Goal: Task Accomplishment & Management: Use online tool/utility

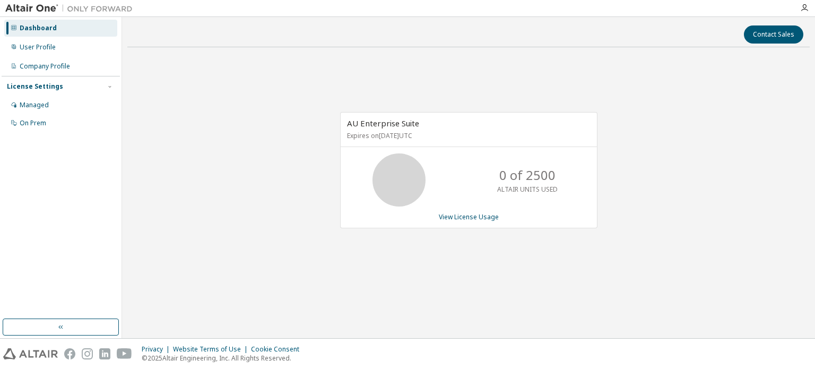
click at [709, 291] on div "AU Enterprise Suite Expires on April 7, 2026 UTC 0 of 2500 ALTAIR UNITS USED Vi…" at bounding box center [468, 176] width 683 height 240
click at [28, 50] on div "User Profile" at bounding box center [38, 47] width 36 height 8
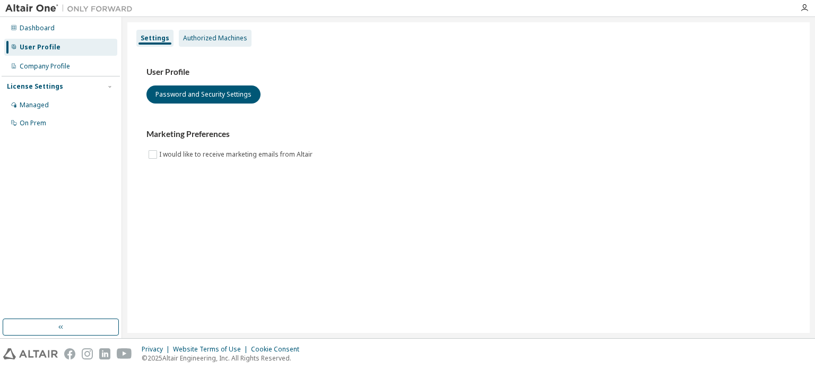
click at [238, 44] on div "Authorized Machines" at bounding box center [215, 38] width 73 height 17
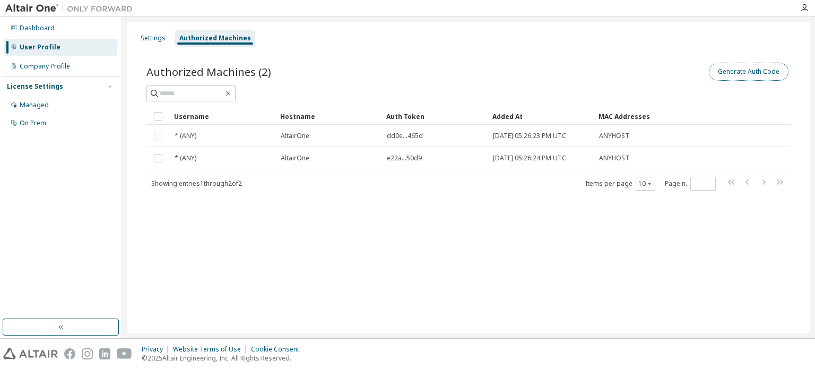
click at [744, 66] on button "Generate Auth Code" at bounding box center [749, 72] width 80 height 18
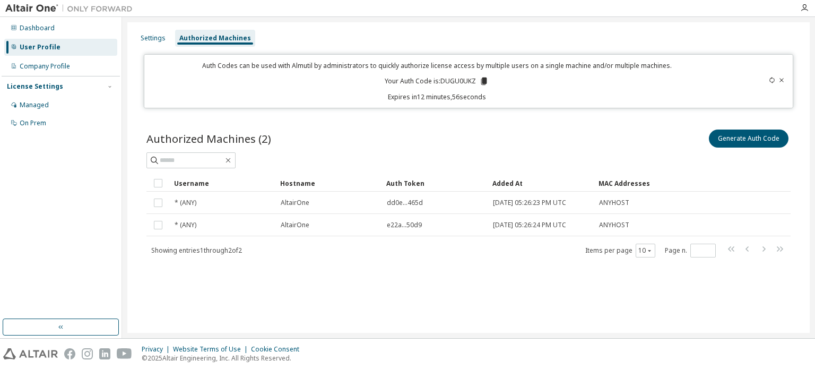
click at [461, 76] on div "Auth Codes can be used with Almutil by administrators to quickly authorize lice…" at bounding box center [437, 81] width 572 height 40
click at [460, 81] on p "Your Auth Code is: DUGU0UKZ" at bounding box center [437, 81] width 104 height 10
copy p "DUGU0UKZ"
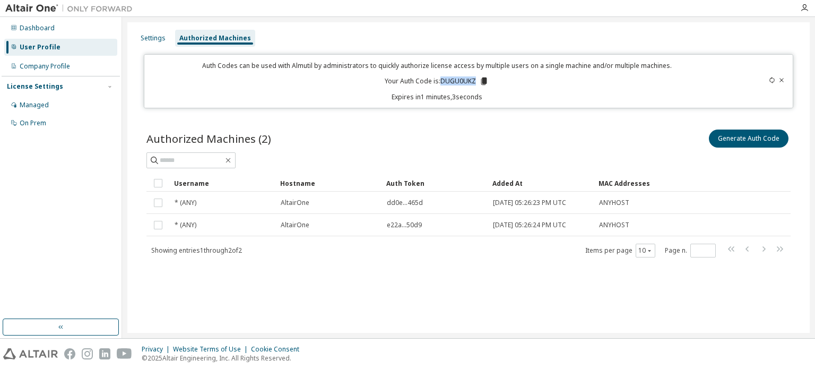
click at [466, 83] on p "Your Auth Code is: DUGU0UKZ" at bounding box center [437, 81] width 104 height 10
click at [481, 80] on icon at bounding box center [484, 80] width 6 height 7
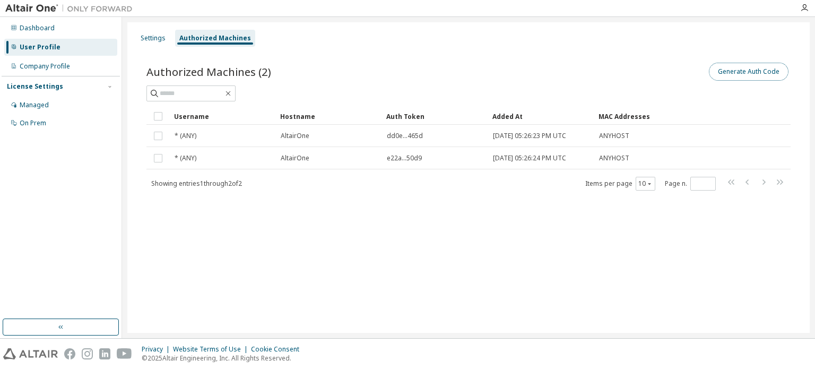
click at [742, 76] on button "Generate Auth Code" at bounding box center [749, 72] width 80 height 18
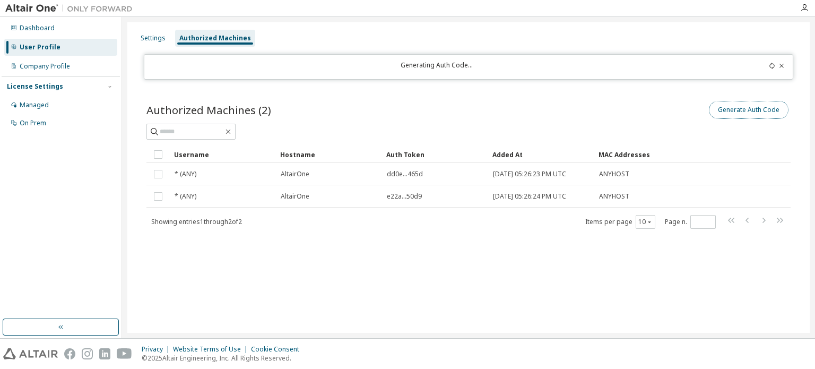
click at [751, 107] on button "Generate Auth Code" at bounding box center [749, 110] width 80 height 18
click at [53, 44] on div "User Profile" at bounding box center [40, 47] width 41 height 8
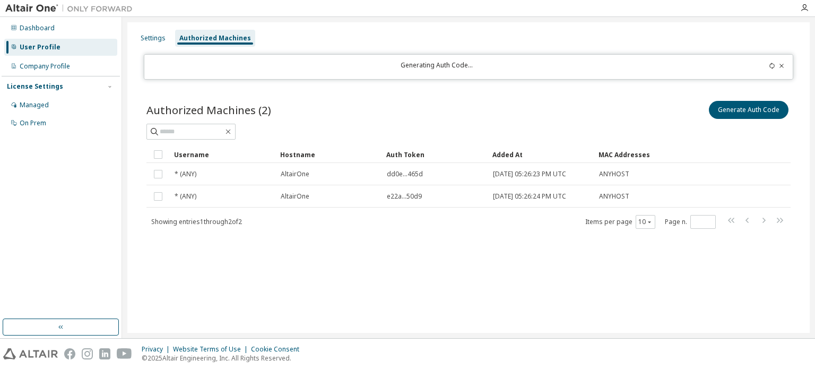
click at [771, 65] on icon at bounding box center [772, 66] width 6 height 6
drag, startPoint x: 771, startPoint y: 65, endPoint x: 779, endPoint y: 65, distance: 8.5
click at [779, 65] on div at bounding box center [755, 67] width 64 height 12
click at [779, 65] on icon at bounding box center [782, 66] width 6 height 6
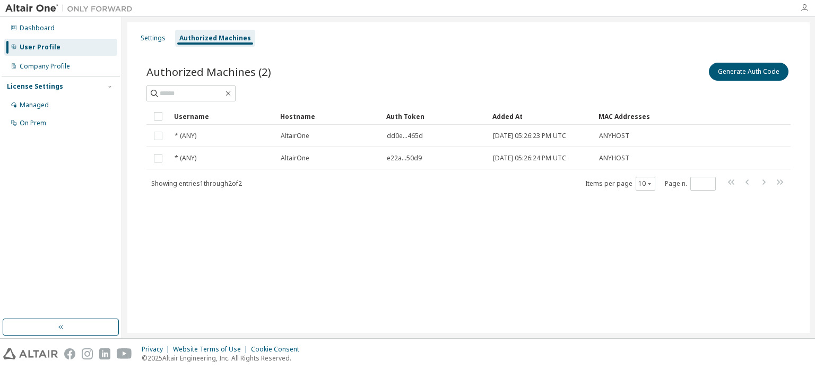
click at [802, 9] on icon "button" at bounding box center [804, 8] width 8 height 8
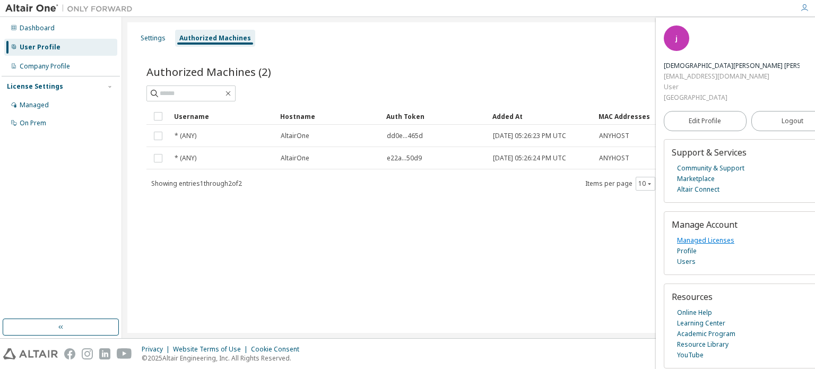
click at [723, 235] on link "Managed Licenses" at bounding box center [705, 240] width 57 height 11
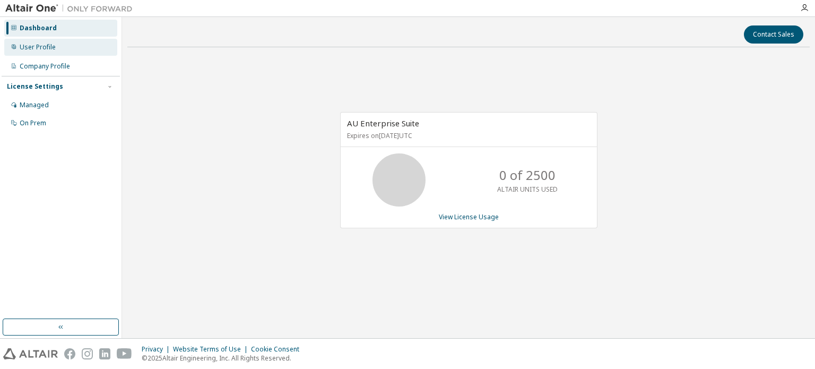
click at [62, 49] on div "User Profile" at bounding box center [60, 47] width 113 height 17
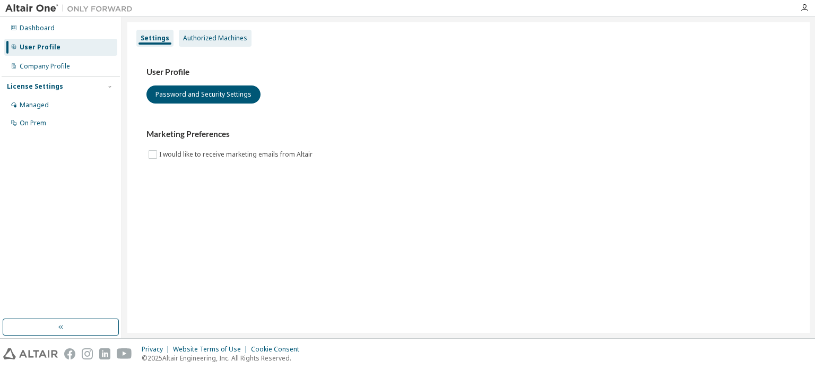
click at [227, 41] on div "Authorized Machines" at bounding box center [215, 38] width 64 height 8
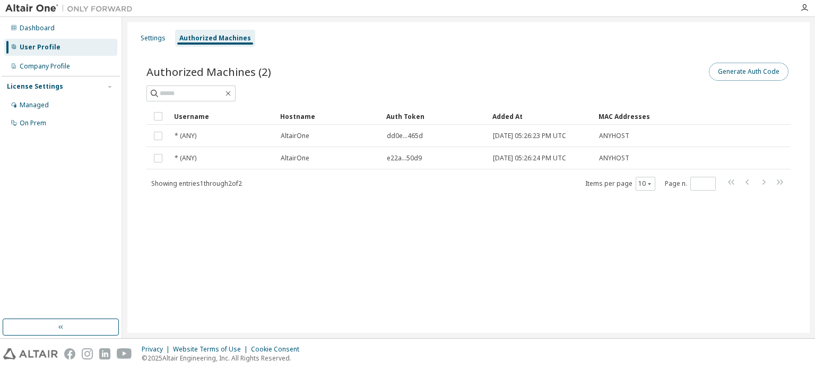
click at [756, 74] on button "Generate Auth Code" at bounding box center [749, 72] width 80 height 18
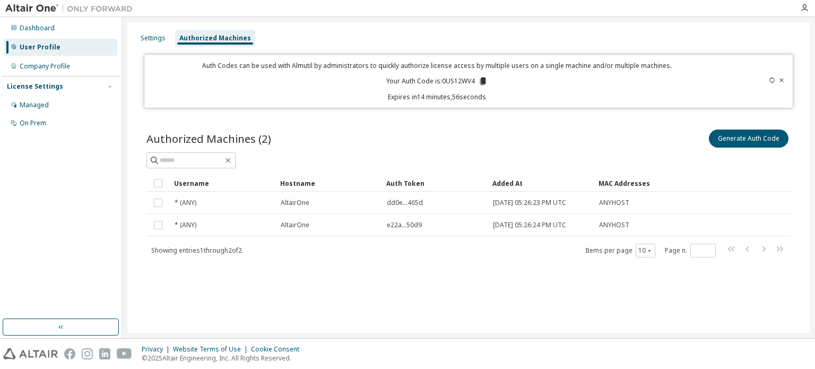
click at [485, 82] on icon at bounding box center [483, 80] width 6 height 7
